Goal: Share content: Share content

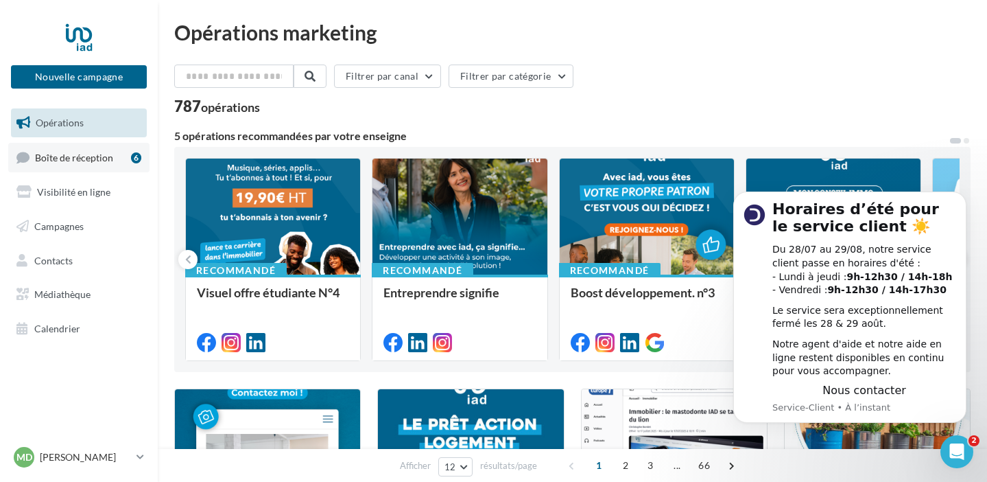
click at [89, 158] on span "Boîte de réception" at bounding box center [74, 157] width 78 height 12
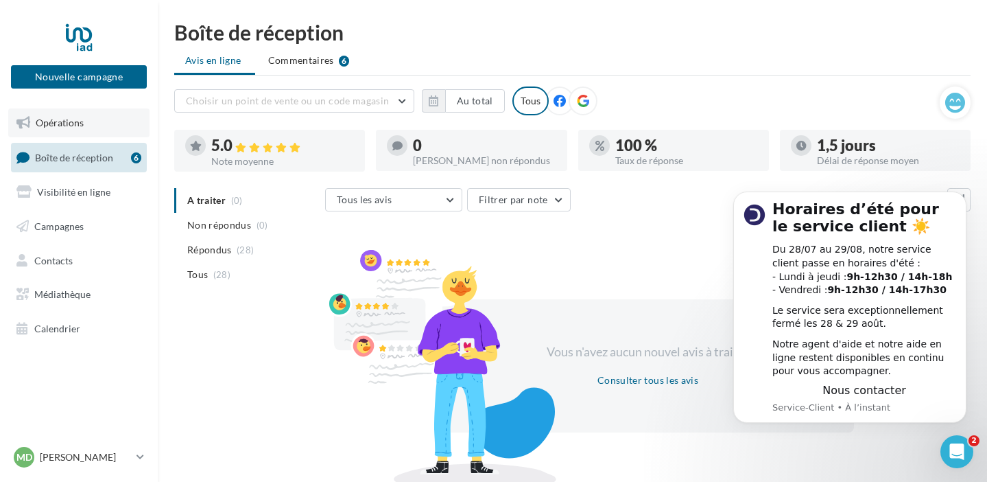
click at [82, 127] on span "Opérations" at bounding box center [60, 123] width 48 height 12
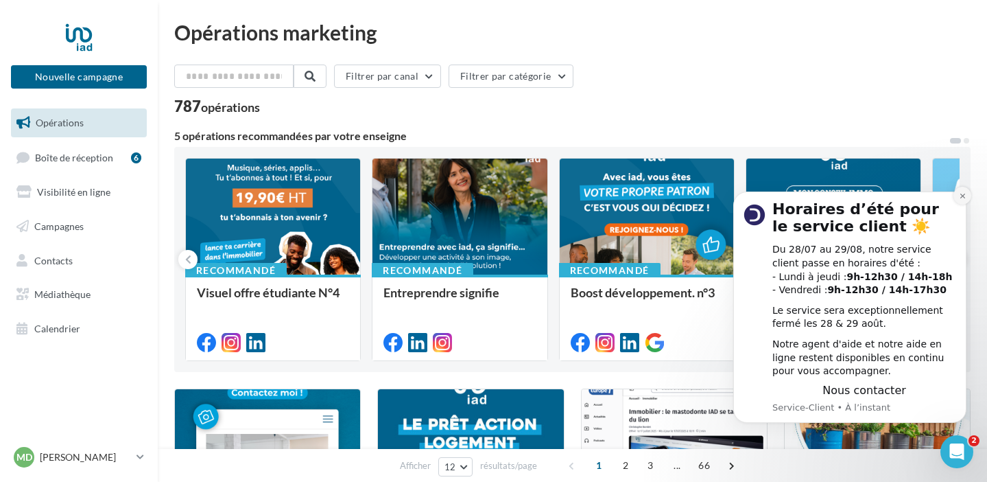
click at [962, 199] on button "Dismiss notification" at bounding box center [963, 196] width 18 height 18
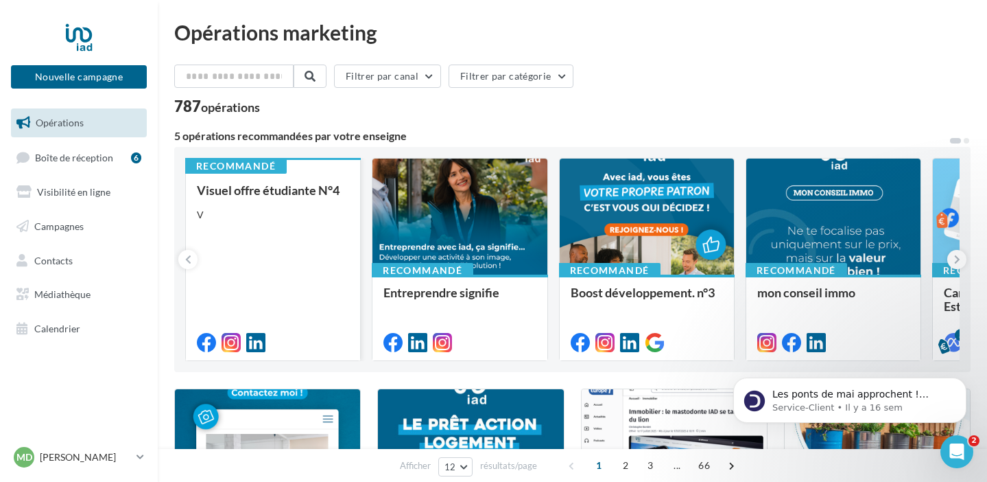
click at [246, 255] on div "Visuel offre étudiante N°4 V" at bounding box center [273, 265] width 152 height 165
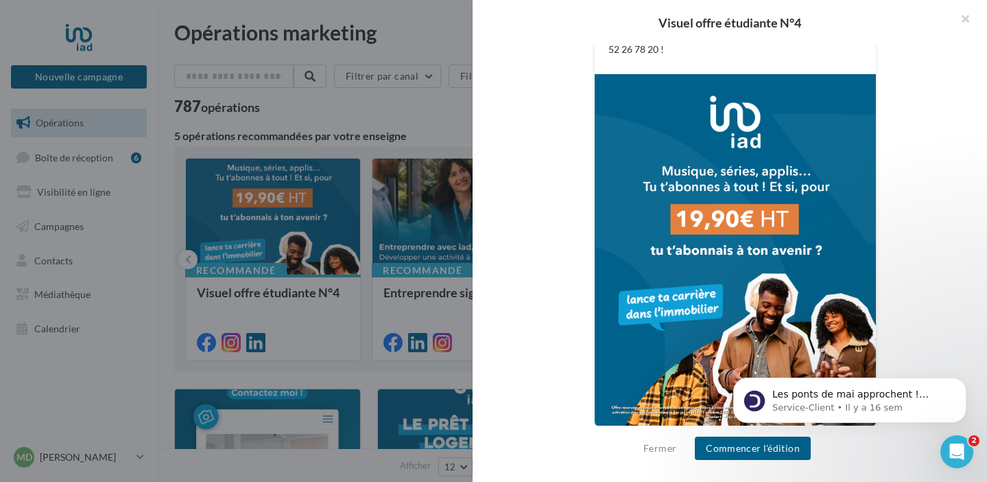
scroll to position [426, 0]
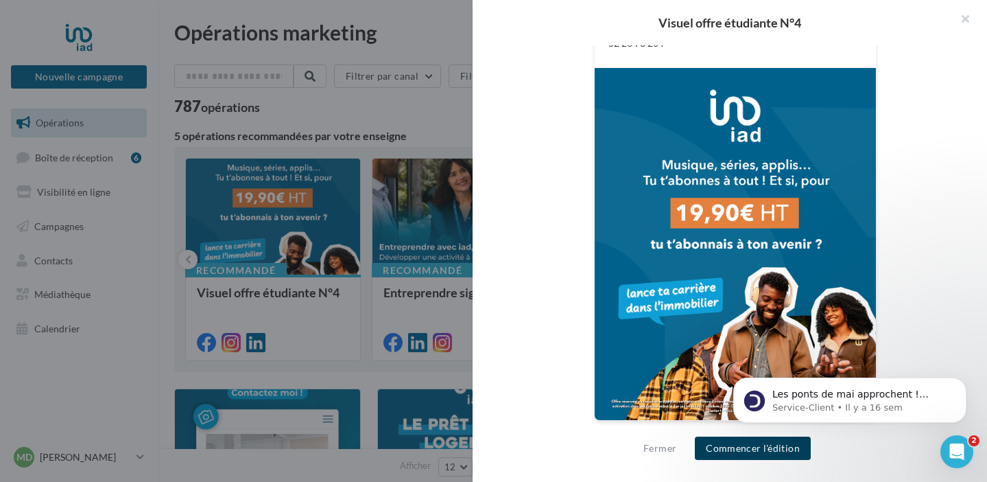
click at [766, 453] on button "Commencer l'édition" at bounding box center [753, 447] width 116 height 23
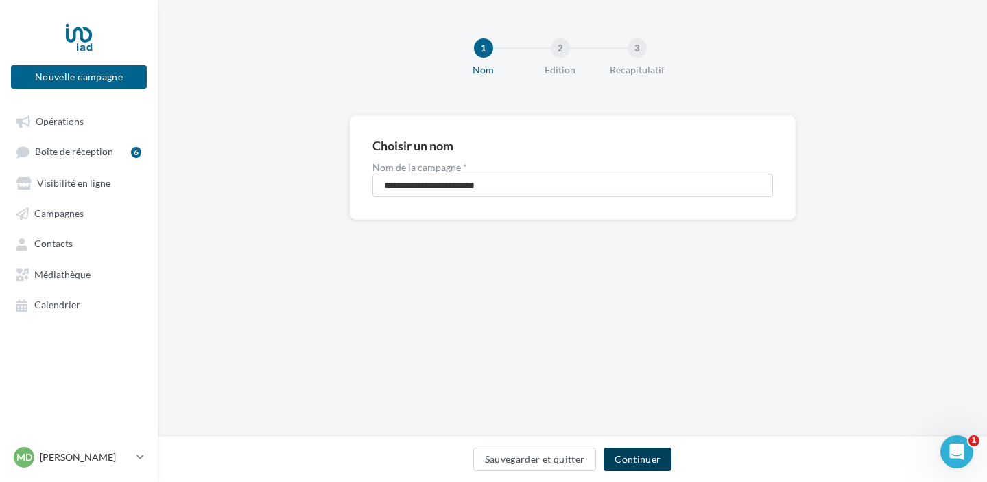
click at [646, 456] on button "Continuer" at bounding box center [638, 458] width 68 height 23
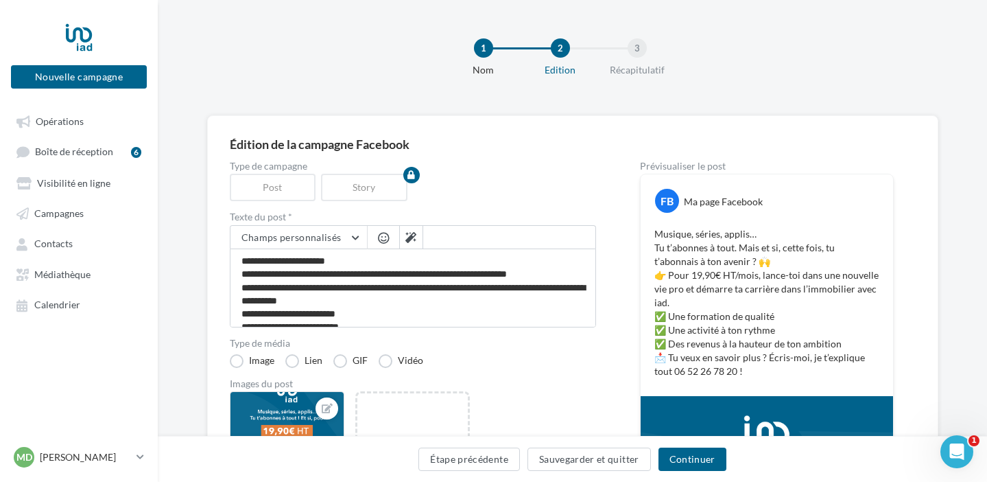
click at [373, 191] on div "Story" at bounding box center [367, 187] width 92 height 27
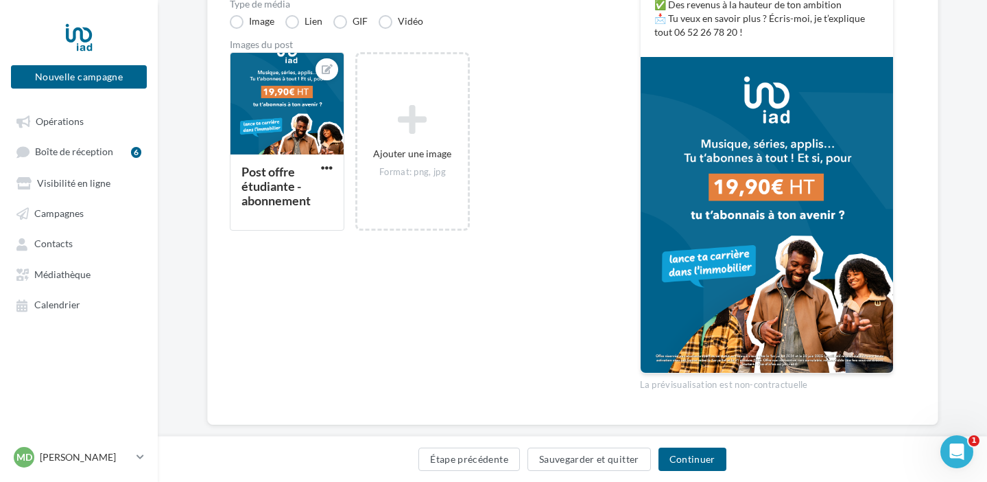
scroll to position [344, 0]
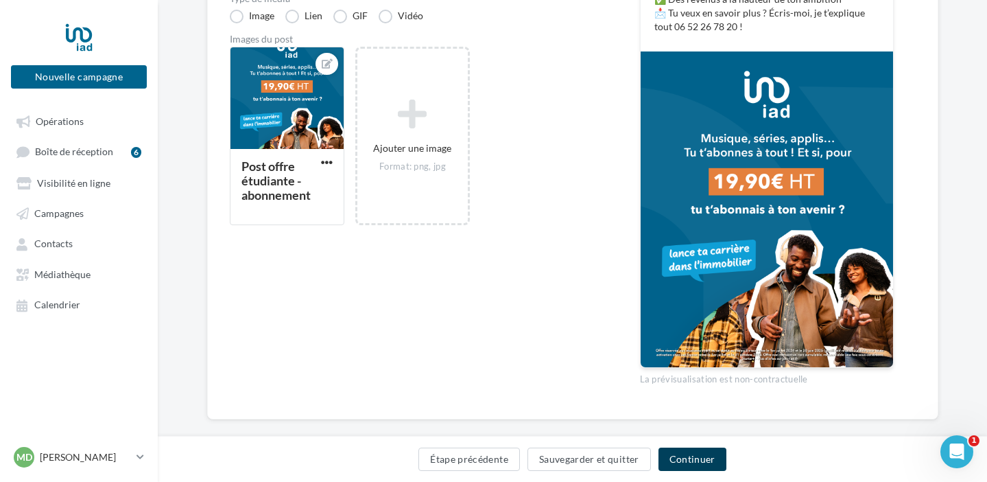
drag, startPoint x: 701, startPoint y: 458, endPoint x: 550, endPoint y: 273, distance: 239.4
click at [550, 273] on div "Édition de la campagne Facebook Type de campagne Post Story Texte du post * Cha…" at bounding box center [573, 117] width 830 height 692
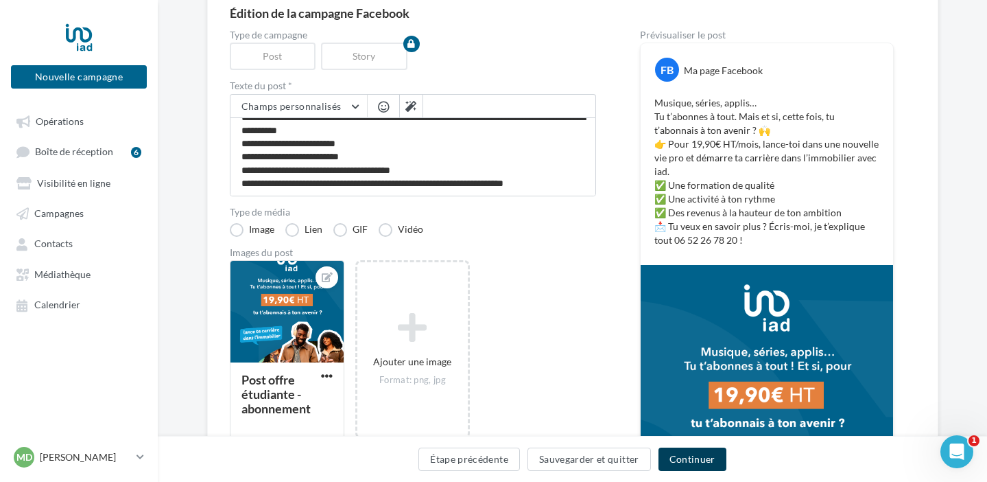
scroll to position [132, 0]
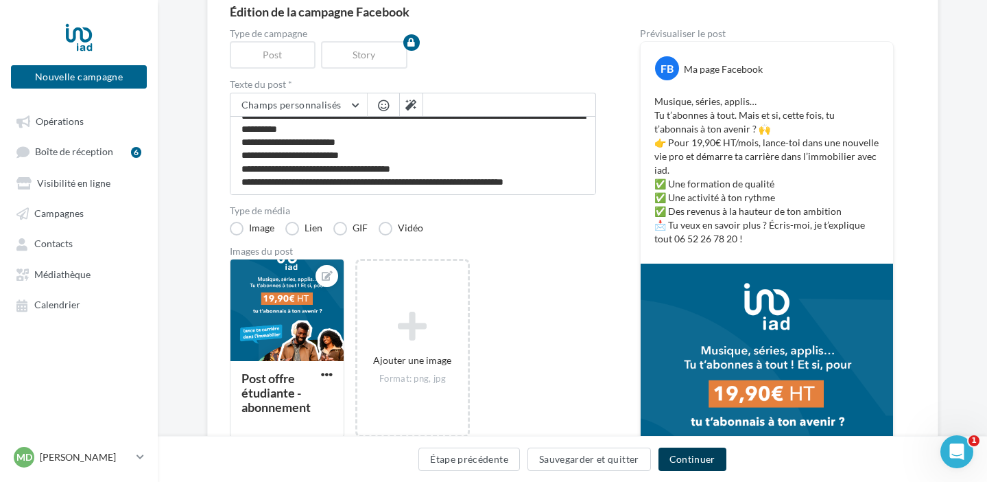
click at [714, 461] on button "Continuer" at bounding box center [693, 458] width 68 height 23
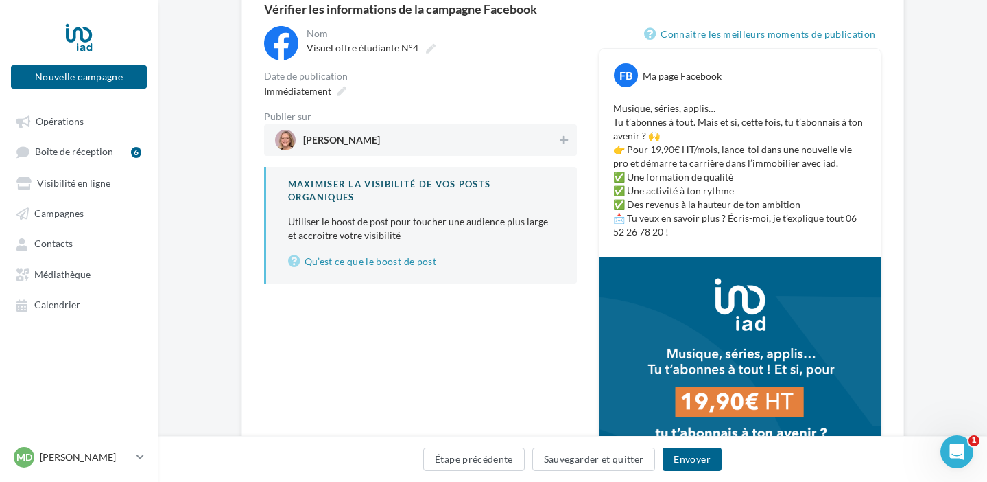
scroll to position [174, 0]
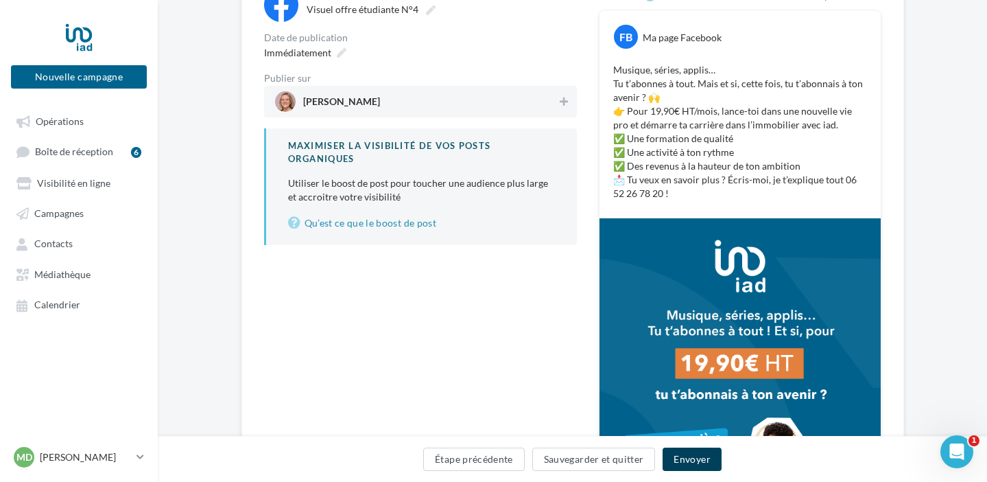
click at [694, 462] on button "Envoyer" at bounding box center [692, 458] width 58 height 23
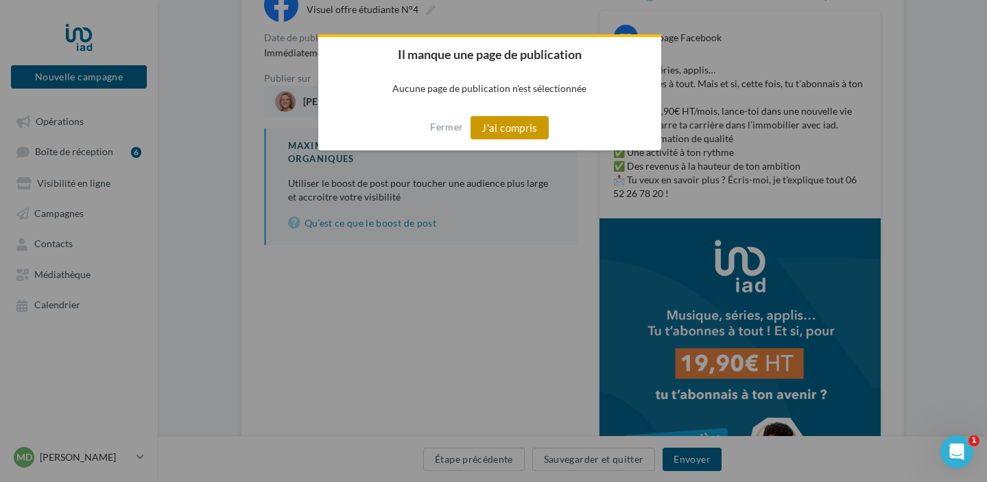
click at [514, 128] on button "J'ai compris" at bounding box center [510, 127] width 78 height 23
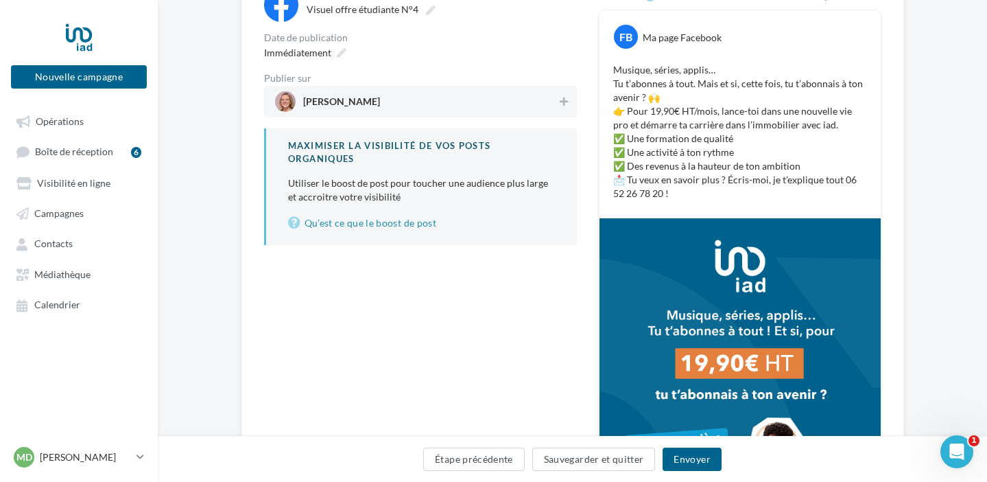
click at [414, 101] on span "[PERSON_NAME]" at bounding box center [416, 101] width 283 height 21
click at [705, 461] on button "Envoyer" at bounding box center [692, 458] width 58 height 23
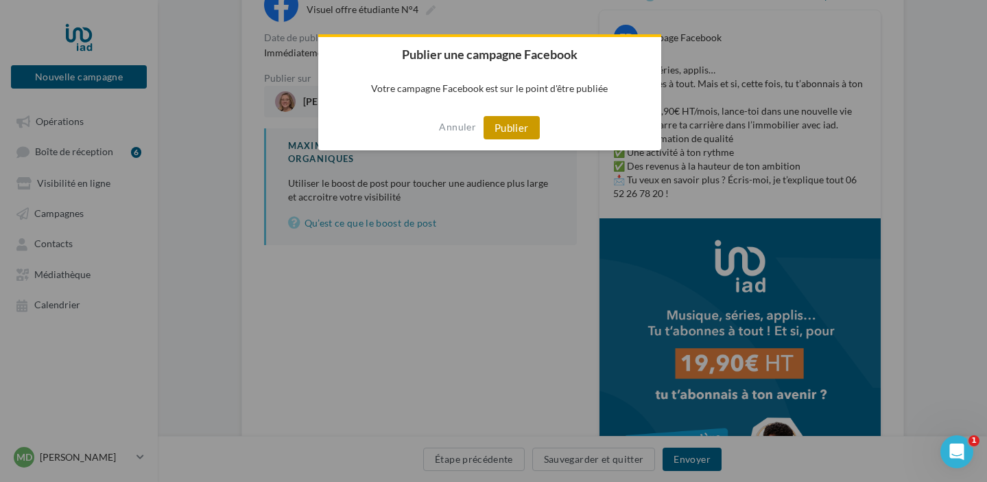
click at [511, 129] on button "Publier" at bounding box center [512, 127] width 56 height 23
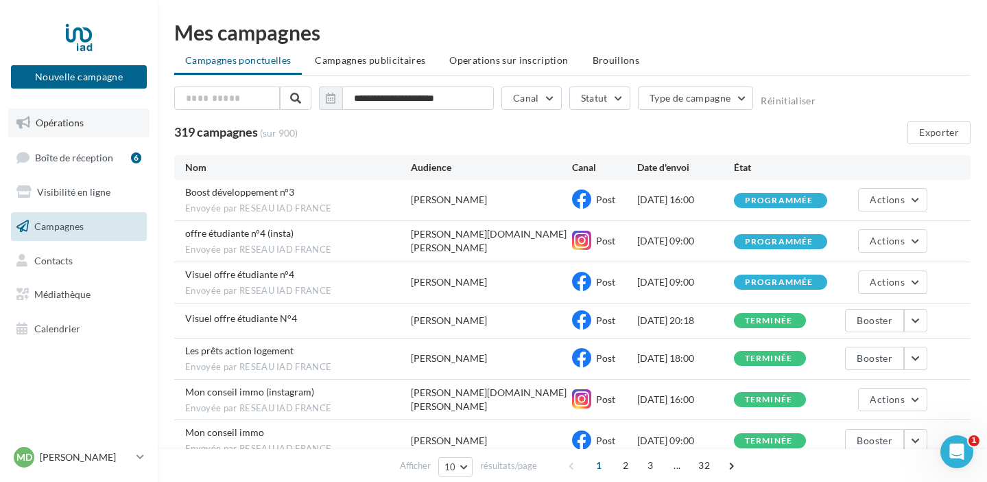
click at [101, 126] on link "Opérations" at bounding box center [78, 122] width 141 height 29
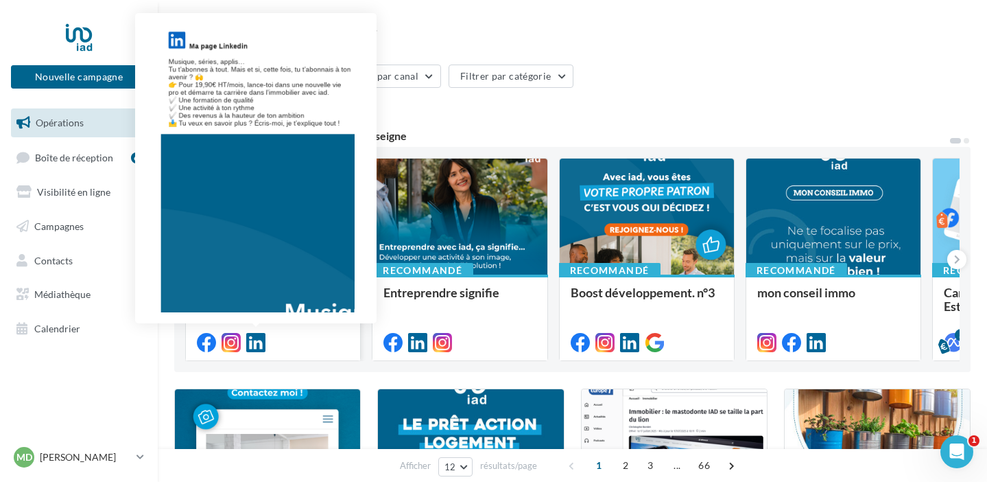
click at [259, 342] on icon at bounding box center [255, 342] width 19 height 19
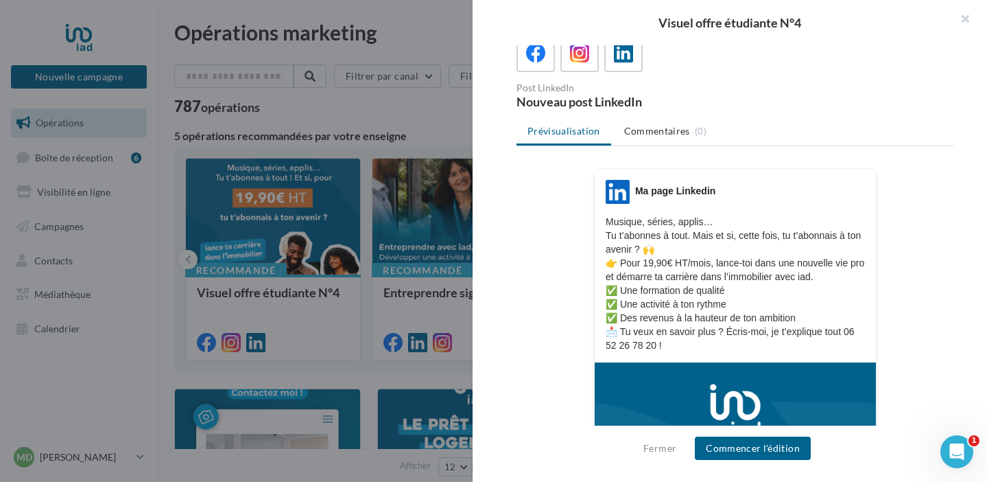
scroll to position [108, 0]
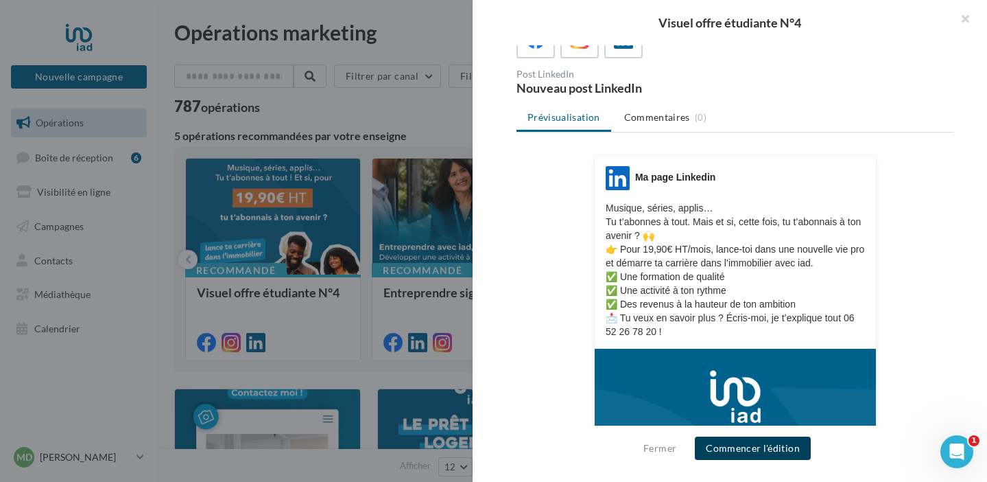
click at [753, 449] on button "Commencer l'édition" at bounding box center [753, 447] width 116 height 23
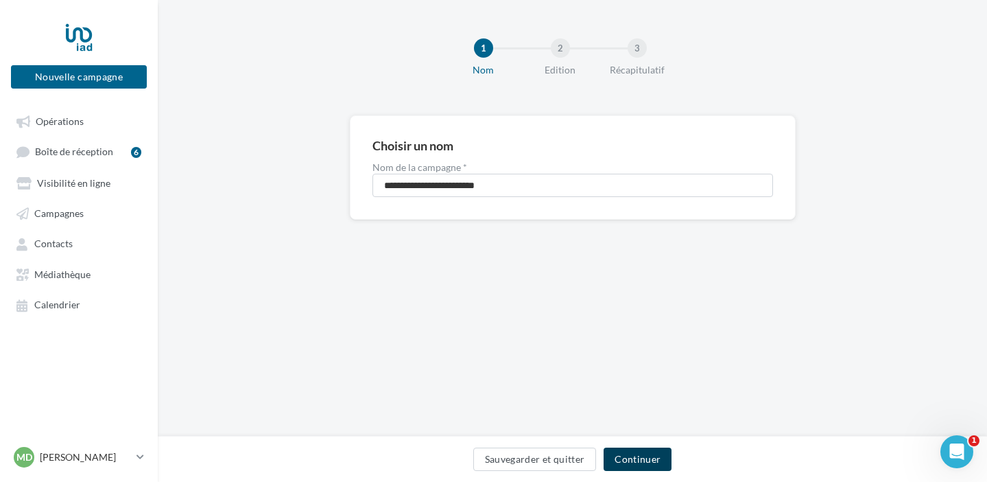
click at [652, 461] on button "Continuer" at bounding box center [638, 458] width 68 height 23
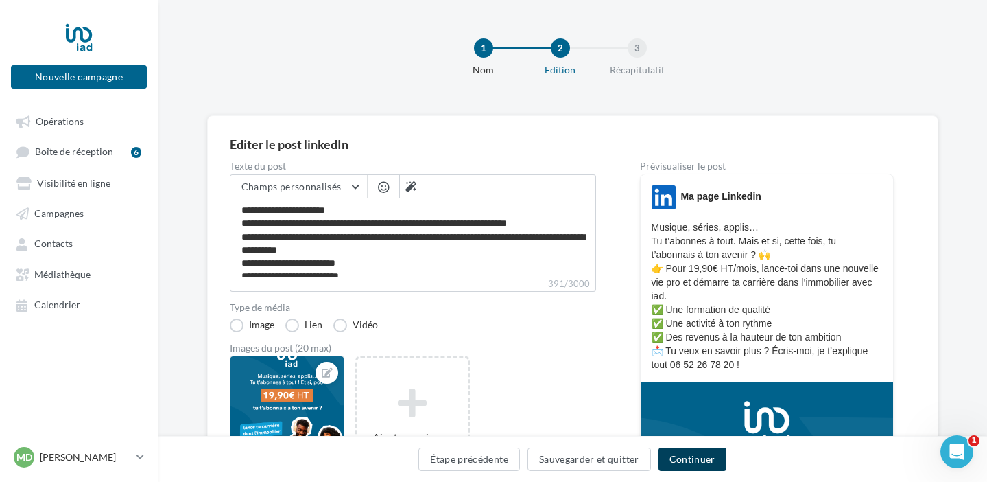
click at [700, 458] on button "Continuer" at bounding box center [693, 458] width 68 height 23
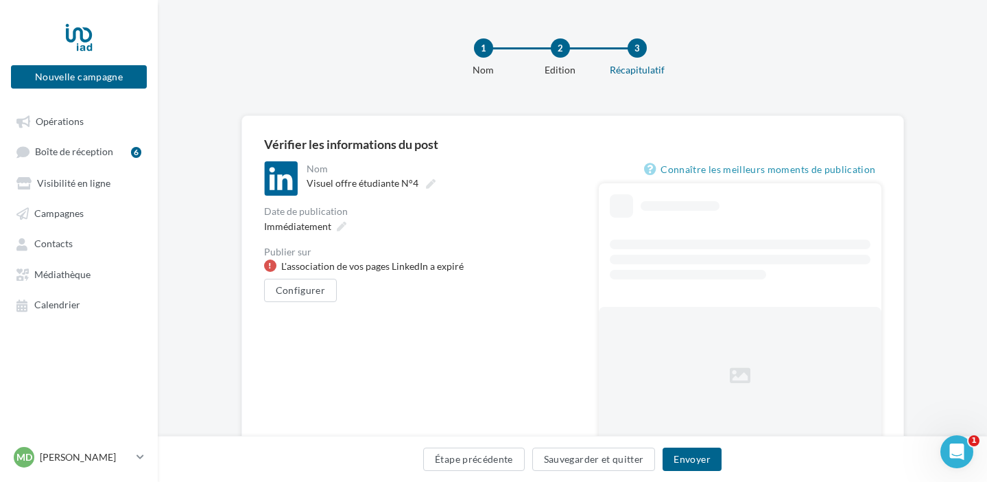
scroll to position [3, 0]
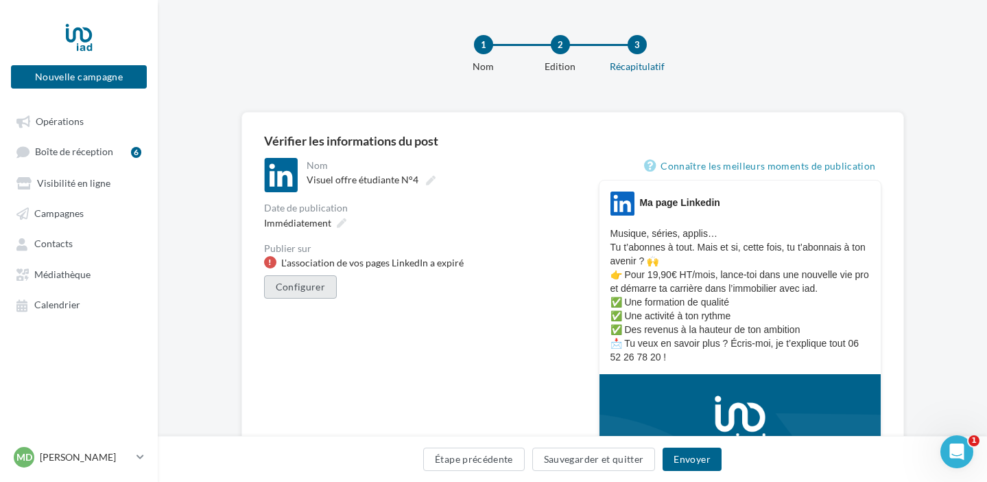
click at [319, 292] on button "Configurer" at bounding box center [300, 286] width 73 height 23
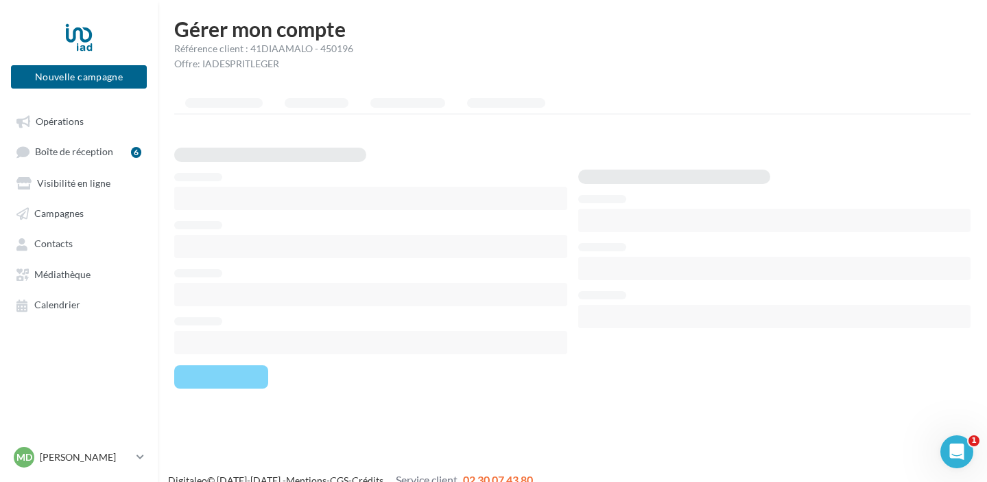
scroll to position [22, 0]
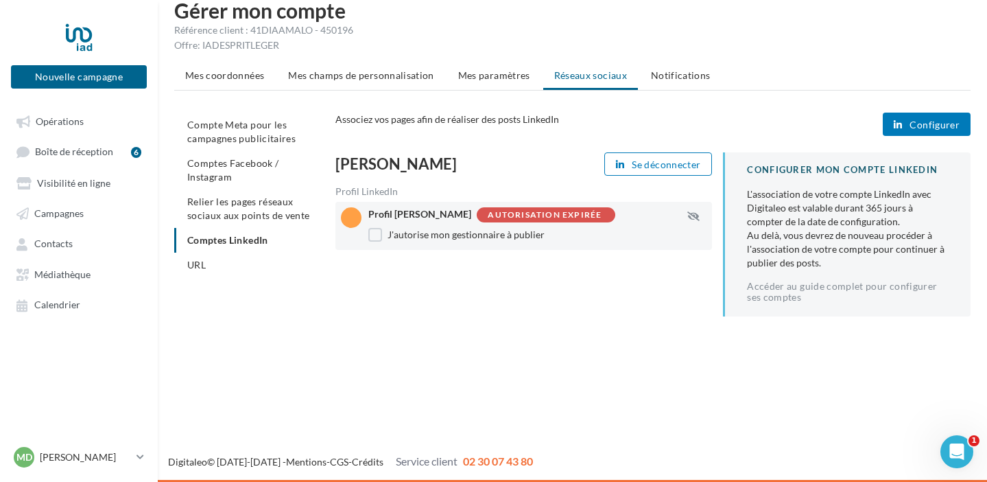
click at [354, 220] on div at bounding box center [351, 217] width 21 height 21
click at [377, 236] on label "J'autorise mon gestionnaire à publier" at bounding box center [456, 235] width 176 height 14
click at [377, 235] on label "J'autorise mon gestionnaire à publier" at bounding box center [456, 235] width 176 height 14
click at [916, 121] on span "Configurer" at bounding box center [935, 124] width 50 height 11
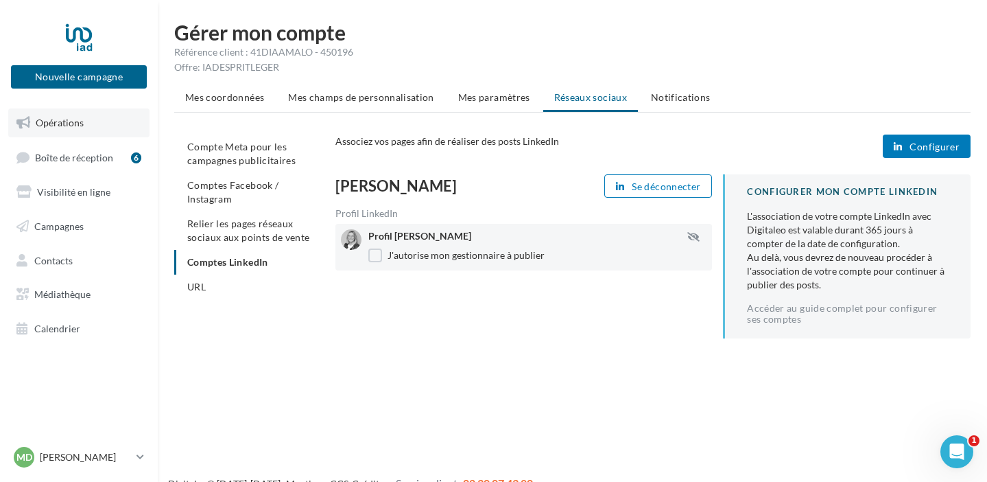
click at [82, 126] on span "Opérations" at bounding box center [60, 123] width 48 height 12
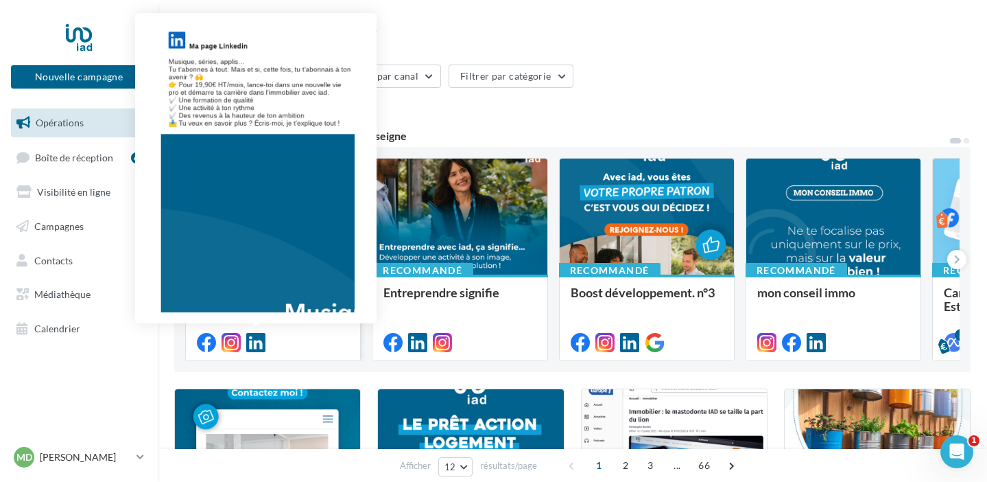
click at [257, 344] on icon at bounding box center [255, 342] width 19 height 19
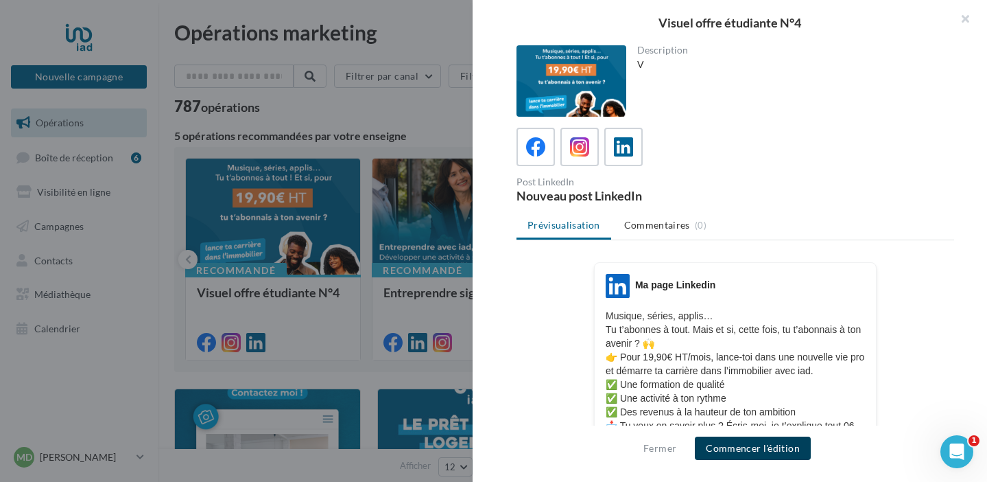
click at [765, 446] on button "Commencer l'édition" at bounding box center [753, 447] width 116 height 23
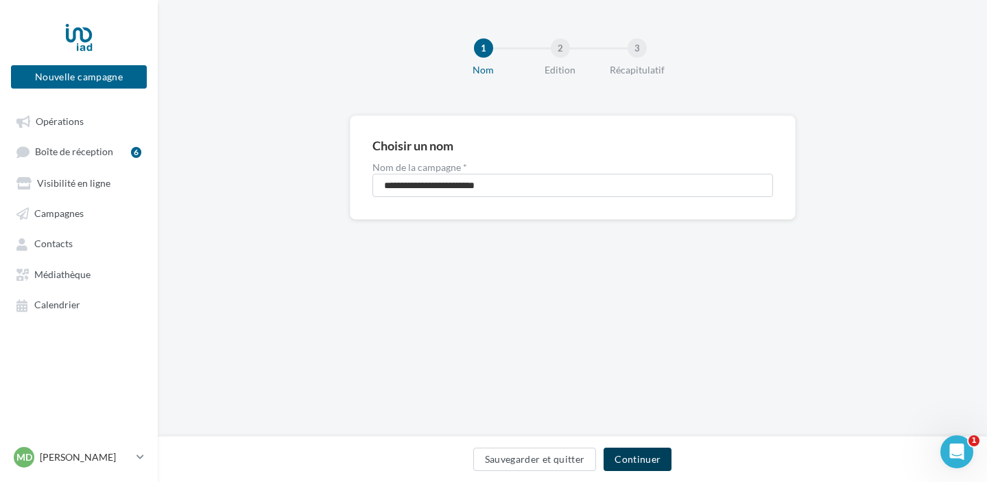
click at [653, 455] on button "Continuer" at bounding box center [638, 458] width 68 height 23
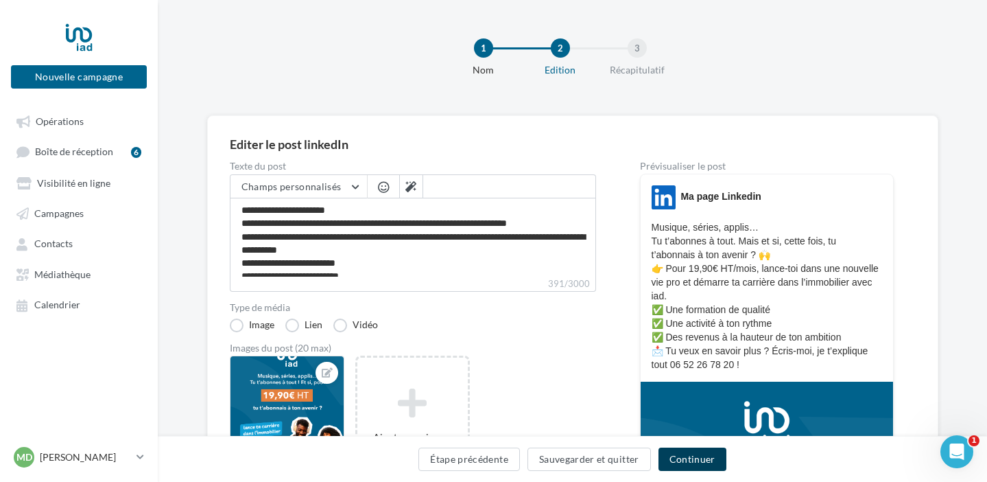
click at [706, 455] on button "Continuer" at bounding box center [693, 458] width 68 height 23
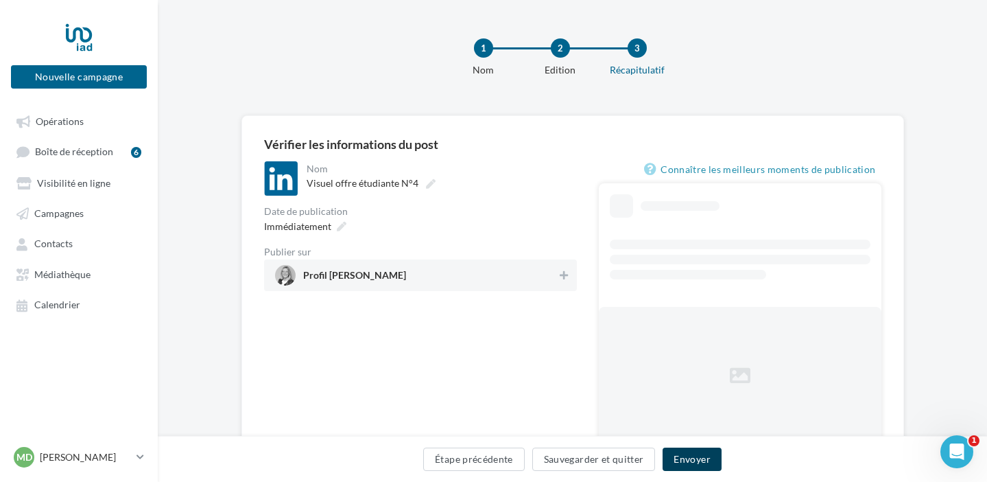
click at [704, 460] on button "Envoyer" at bounding box center [692, 458] width 58 height 23
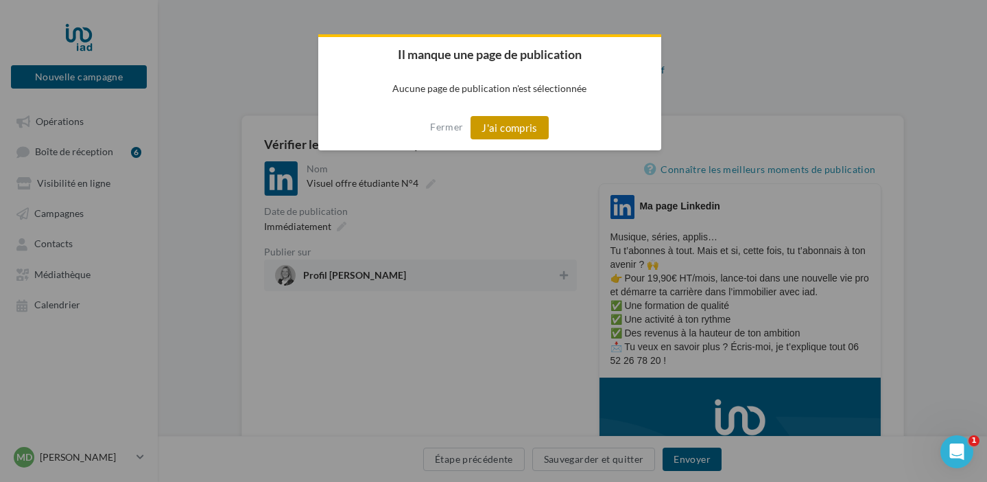
click at [517, 124] on button "J'ai compris" at bounding box center [510, 127] width 78 height 23
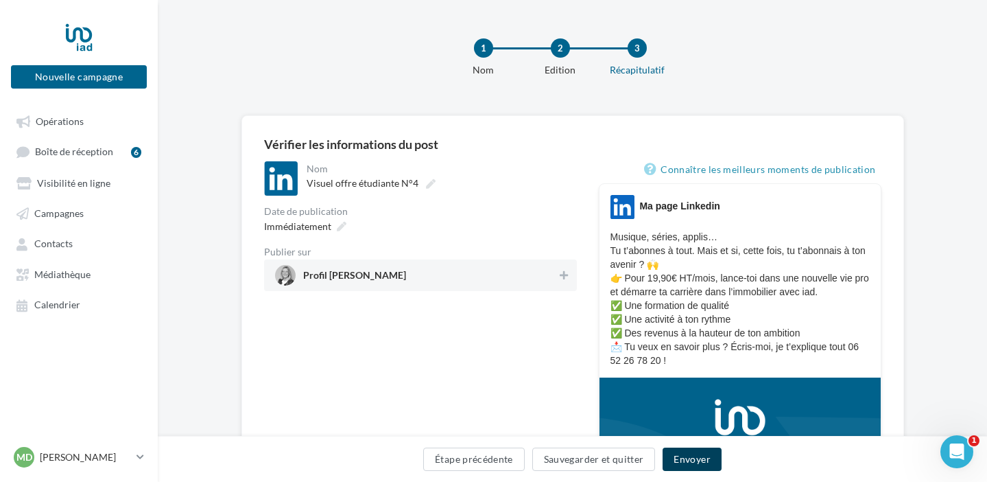
click at [705, 463] on button "Envoyer" at bounding box center [692, 458] width 58 height 23
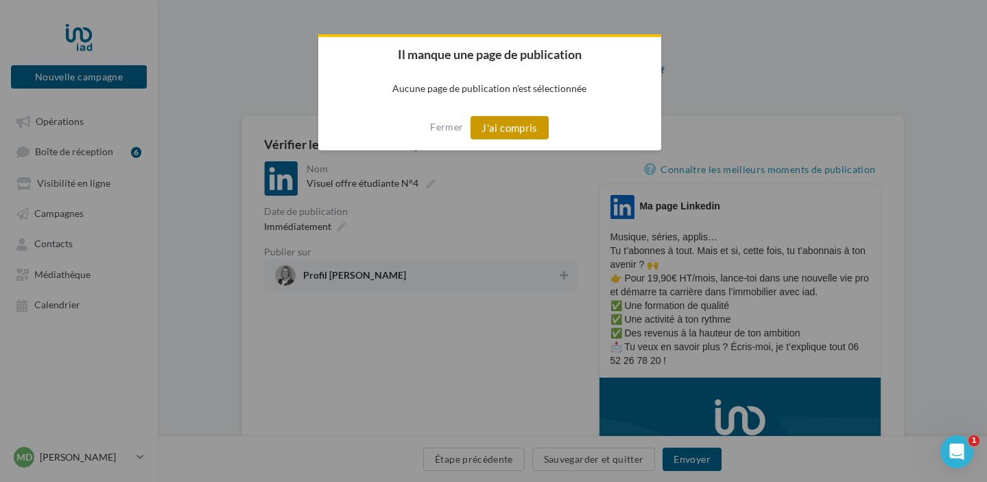
click at [519, 135] on button "J'ai compris" at bounding box center [510, 127] width 78 height 23
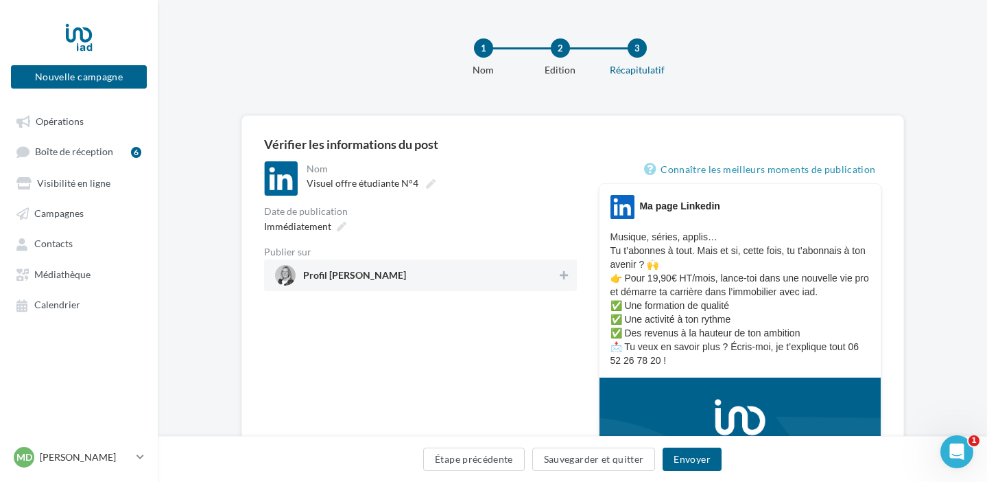
click at [406, 273] on span "Profil Maria-Dolorès LOPEZ" at bounding box center [354, 277] width 103 height 15
click at [701, 457] on button "Envoyer" at bounding box center [692, 458] width 58 height 23
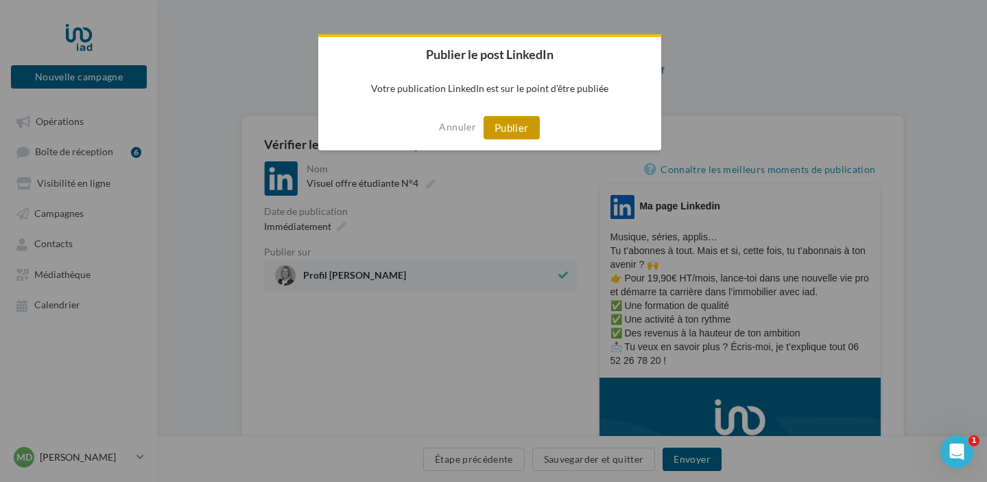
click at [512, 125] on button "Publier" at bounding box center [512, 127] width 56 height 23
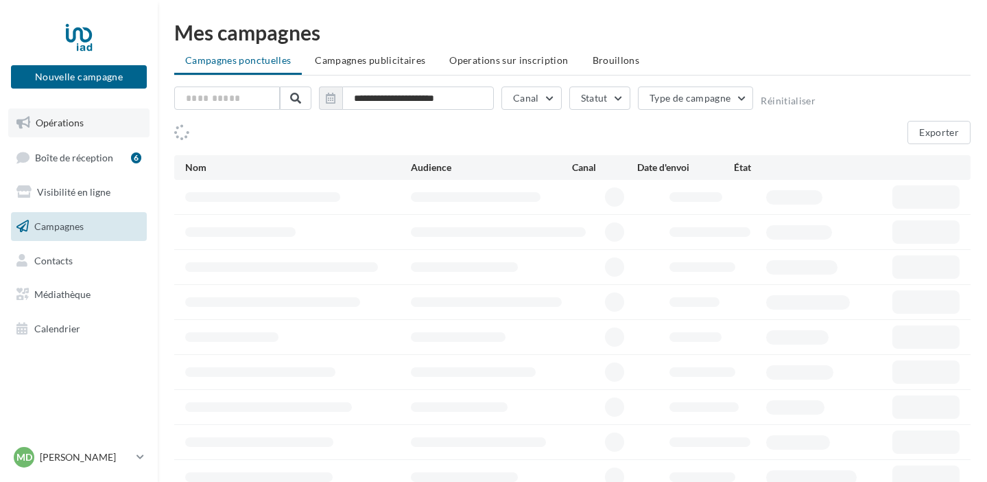
click at [80, 122] on span "Opérations" at bounding box center [60, 123] width 48 height 12
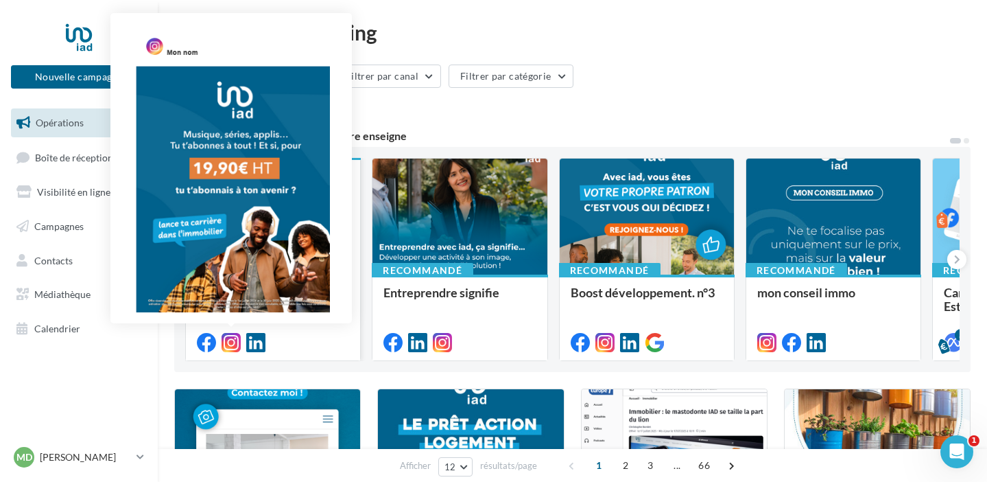
click at [229, 344] on icon at bounding box center [231, 342] width 19 height 19
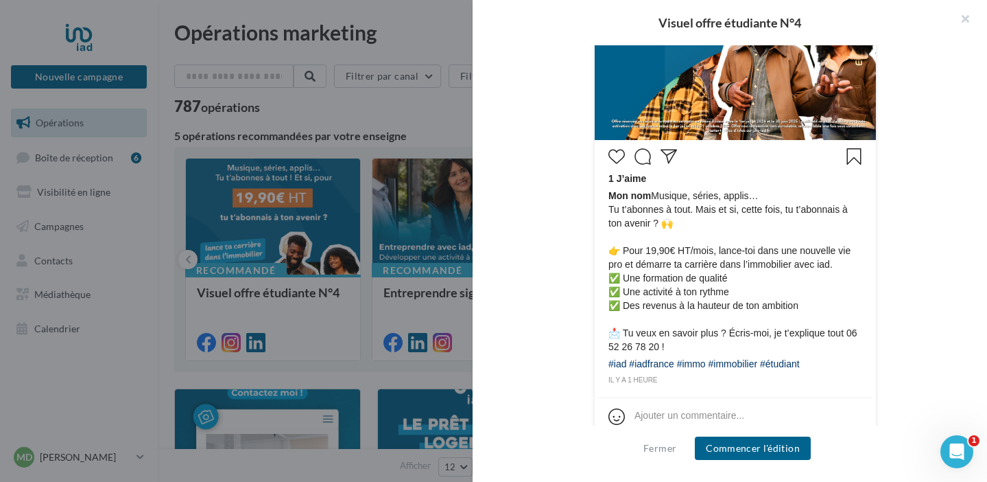
scroll to position [554, 0]
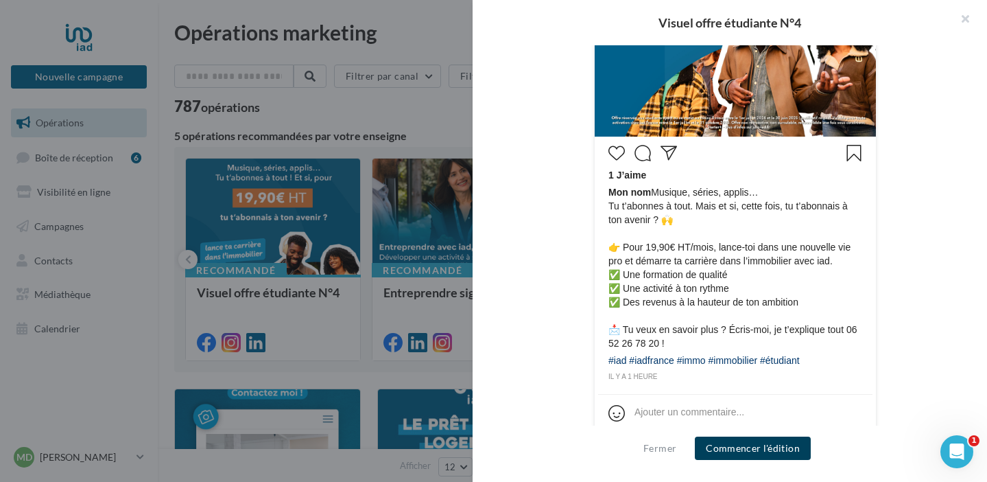
click at [780, 454] on button "Commencer l'édition" at bounding box center [753, 447] width 116 height 23
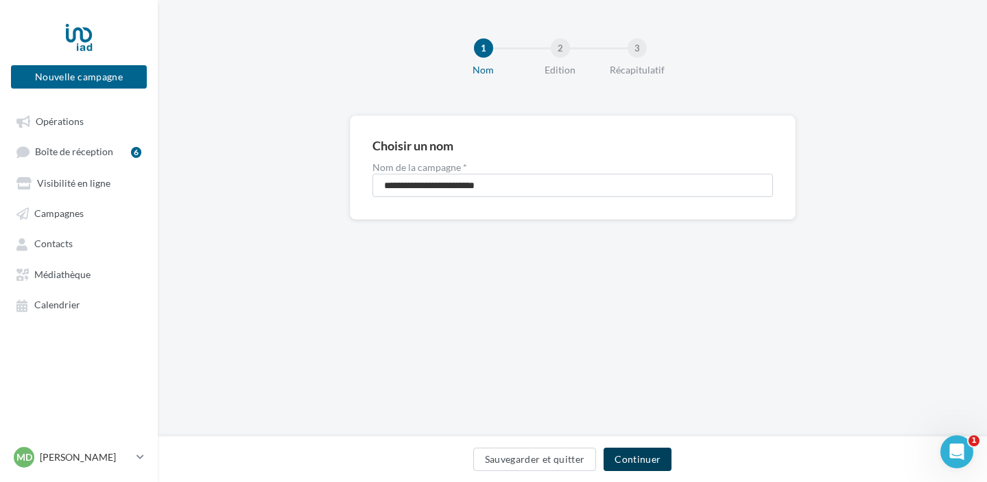
click at [652, 458] on button "Continuer" at bounding box center [638, 458] width 68 height 23
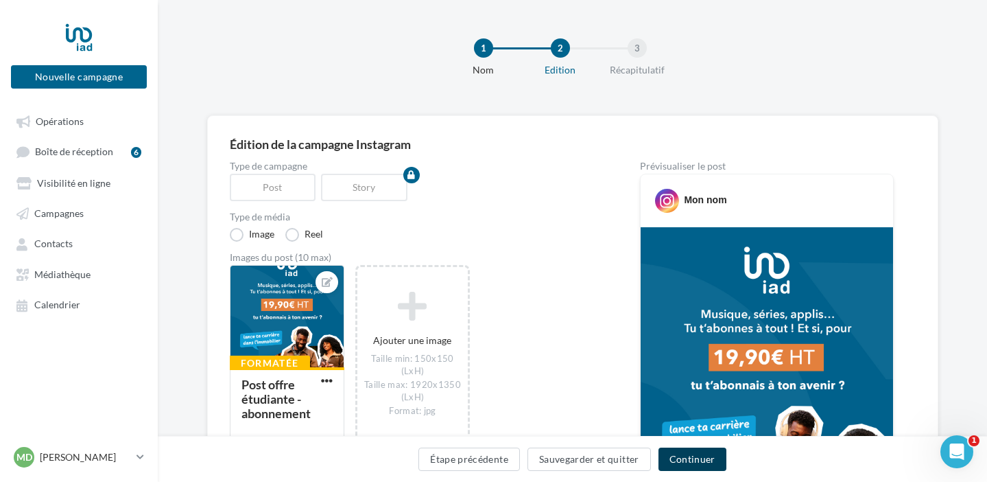
click at [709, 463] on button "Continuer" at bounding box center [693, 458] width 68 height 23
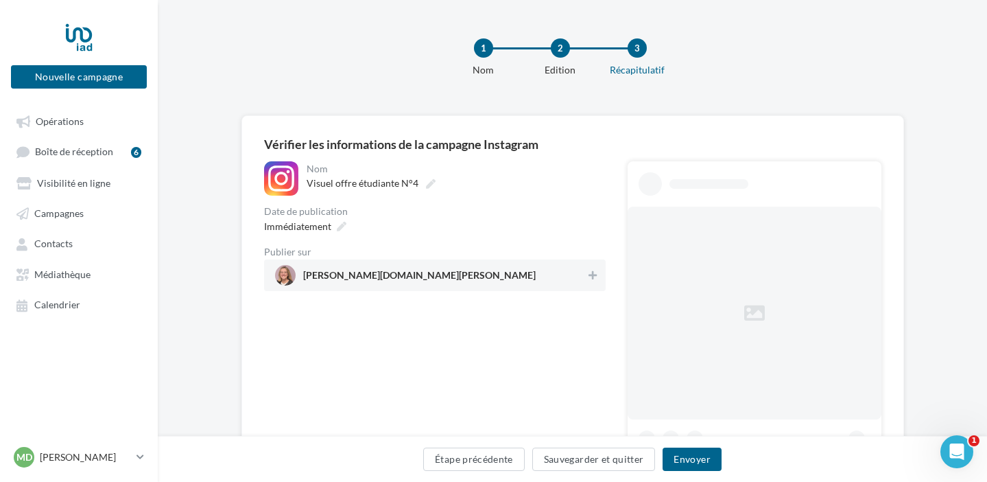
click at [537, 277] on span "[PERSON_NAME][DOMAIN_NAME][PERSON_NAME]" at bounding box center [431, 275] width 312 height 21
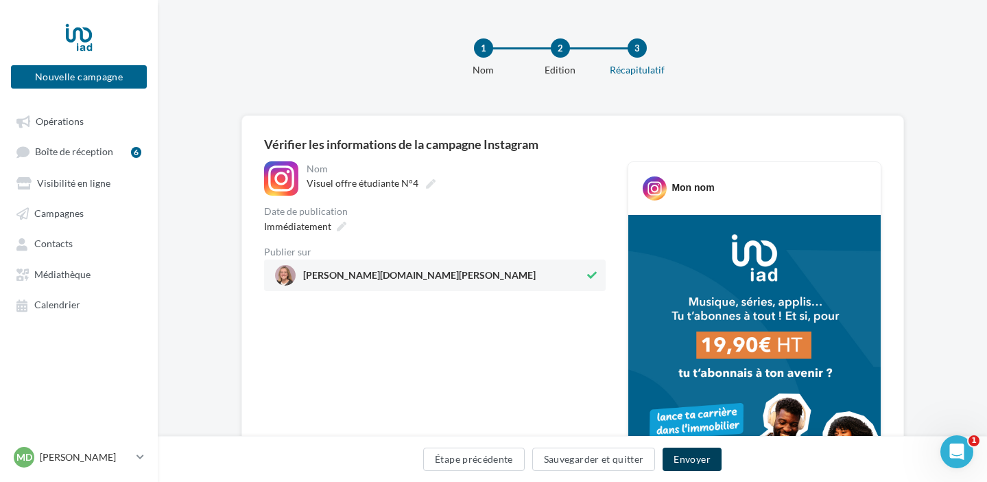
click at [691, 461] on button "Envoyer" at bounding box center [692, 458] width 58 height 23
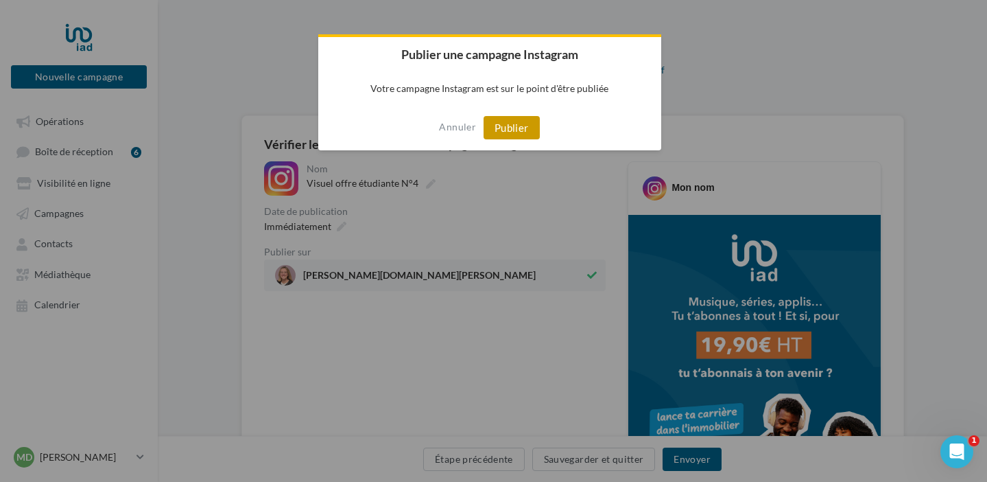
click at [523, 128] on button "Publier" at bounding box center [512, 127] width 56 height 23
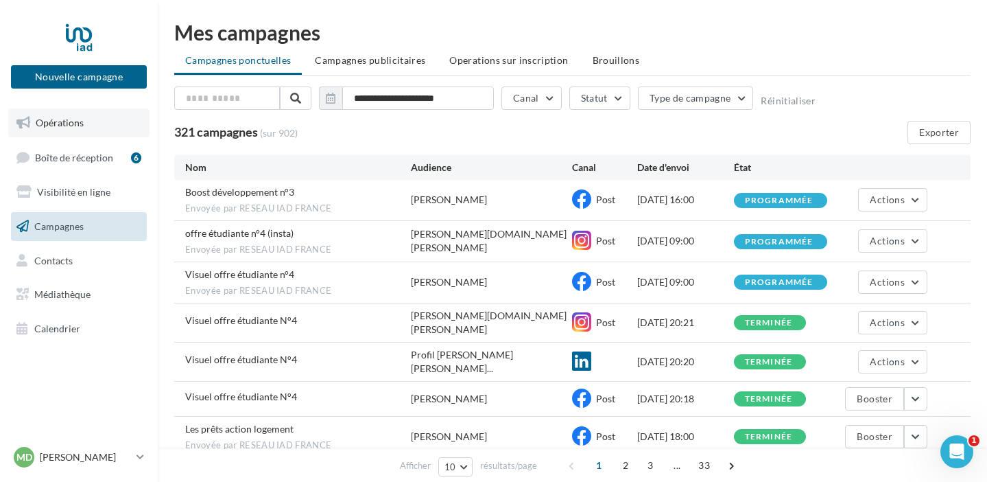
click at [88, 120] on link "Opérations" at bounding box center [78, 122] width 141 height 29
